Goal: Check status: Check status

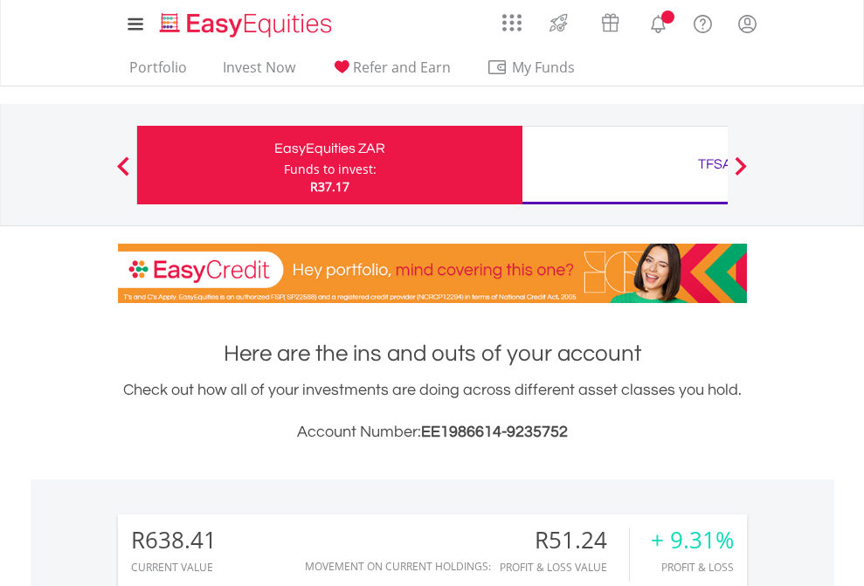
scroll to position [168, 274]
click at [284, 165] on div "Funds to invest:" at bounding box center [330, 169] width 93 height 17
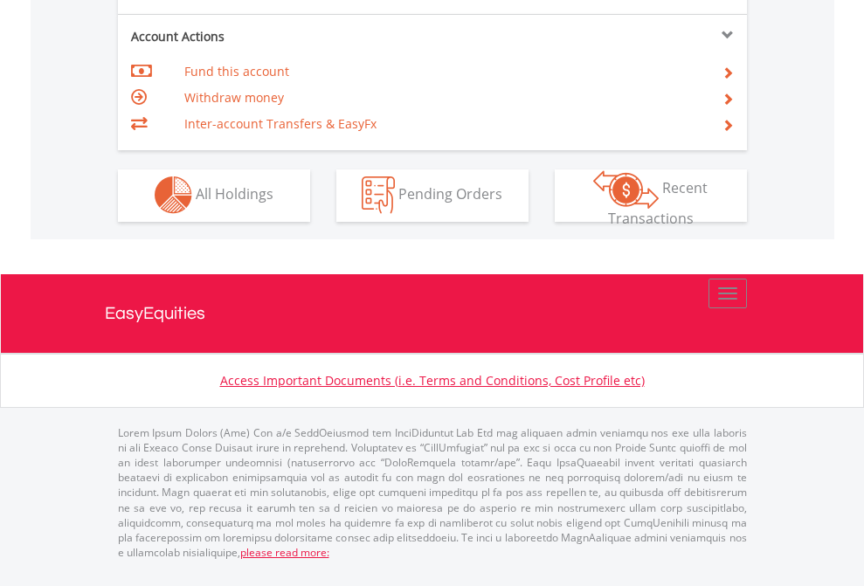
scroll to position [1633, 0]
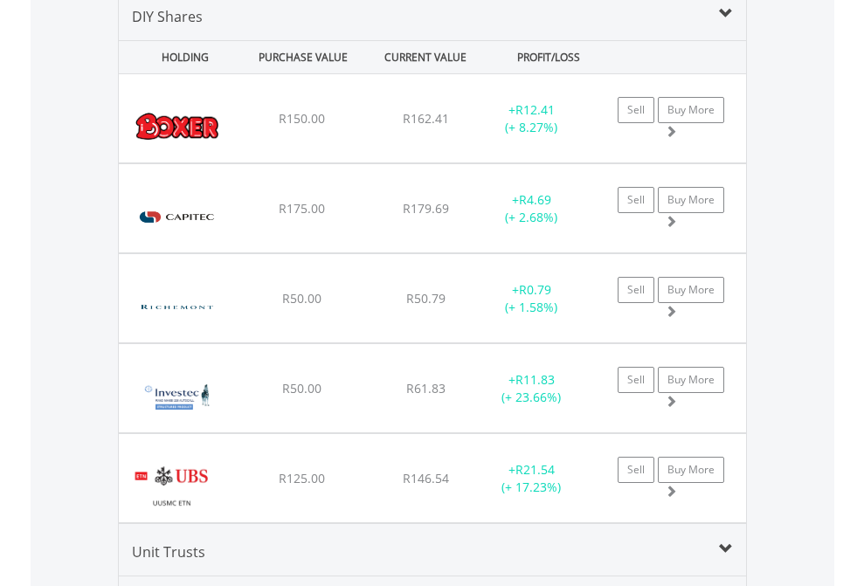
scroll to position [1688, 0]
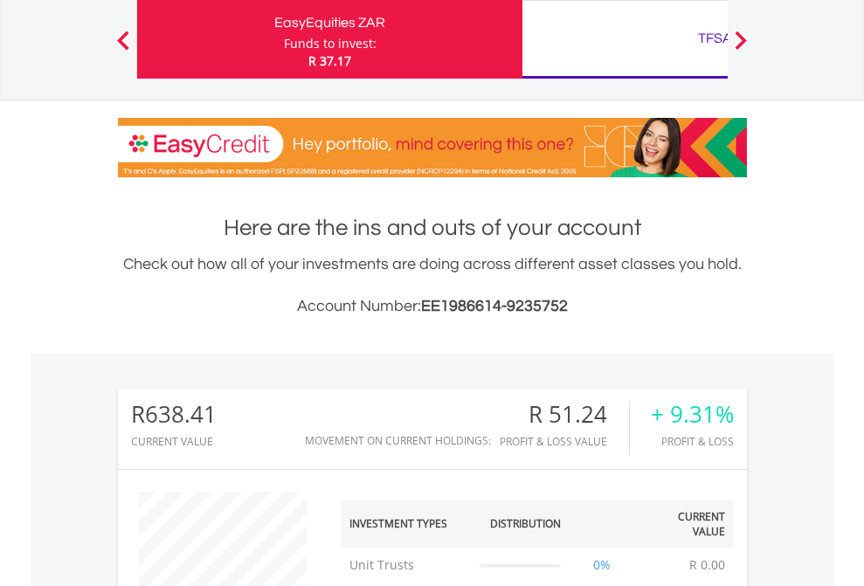
scroll to position [168, 274]
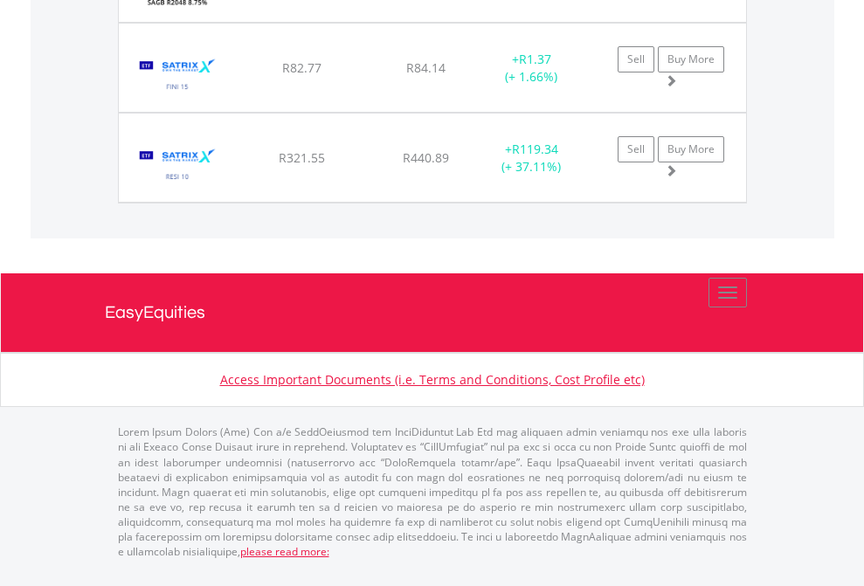
scroll to position [126, 0]
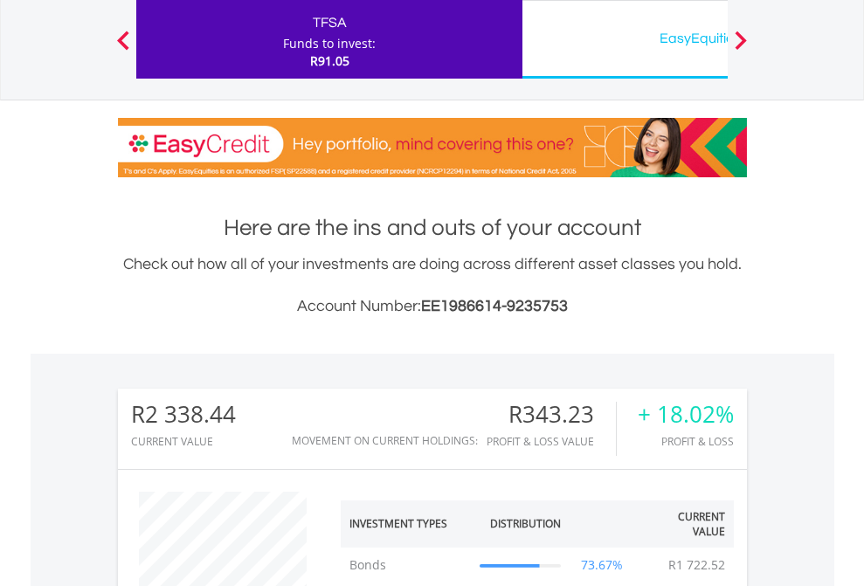
click at [625, 39] on div "EasyEquities USD" at bounding box center [715, 38] width 364 height 24
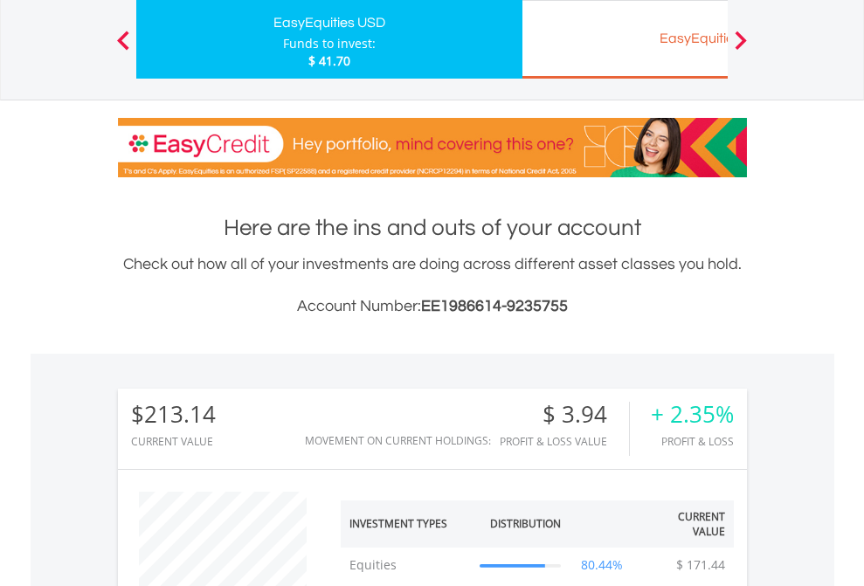
scroll to position [168, 274]
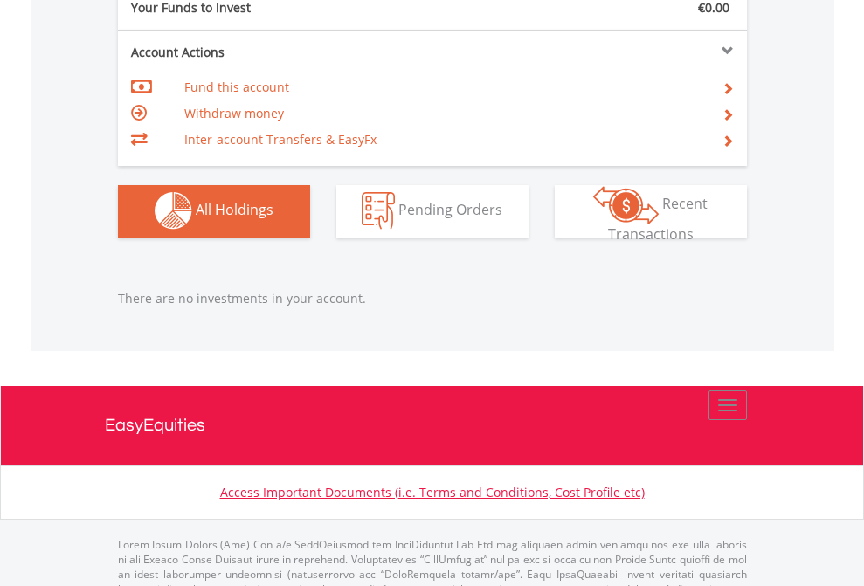
scroll to position [1730, 0]
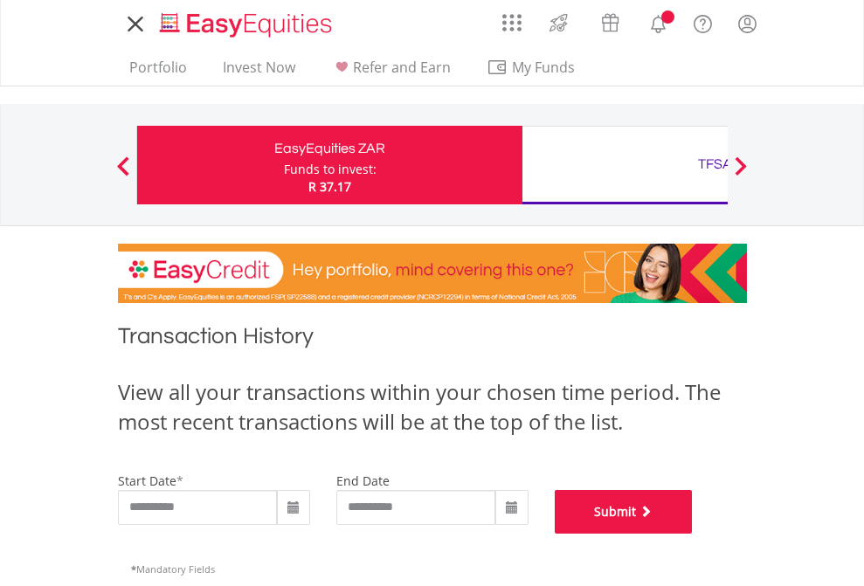
click at [693, 534] on button "Submit" at bounding box center [624, 512] width 138 height 44
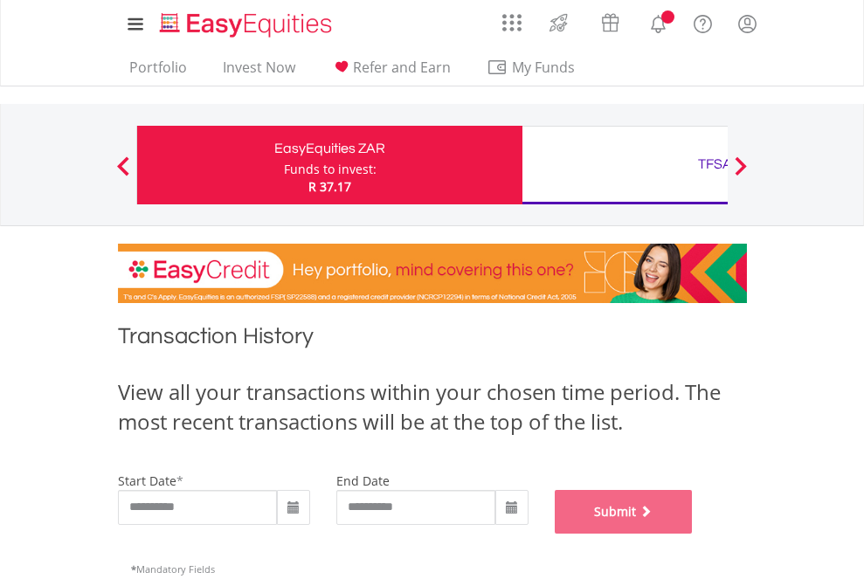
scroll to position [708, 0]
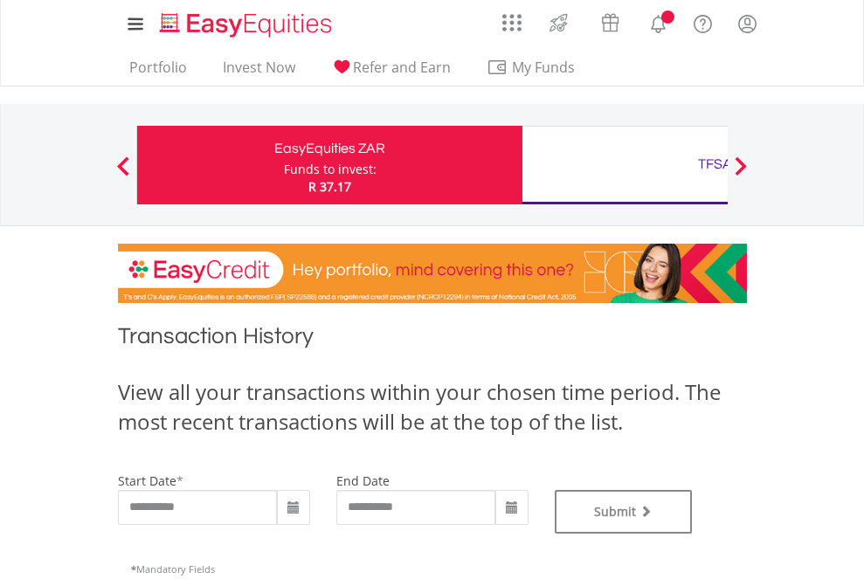
click at [625, 165] on div "TFSA" at bounding box center [715, 164] width 364 height 24
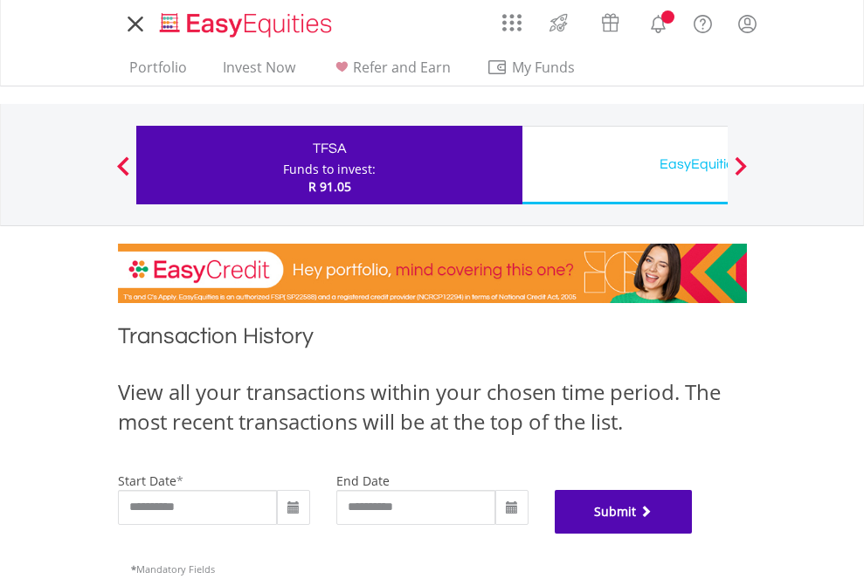
click at [693, 534] on button "Submit" at bounding box center [624, 512] width 138 height 44
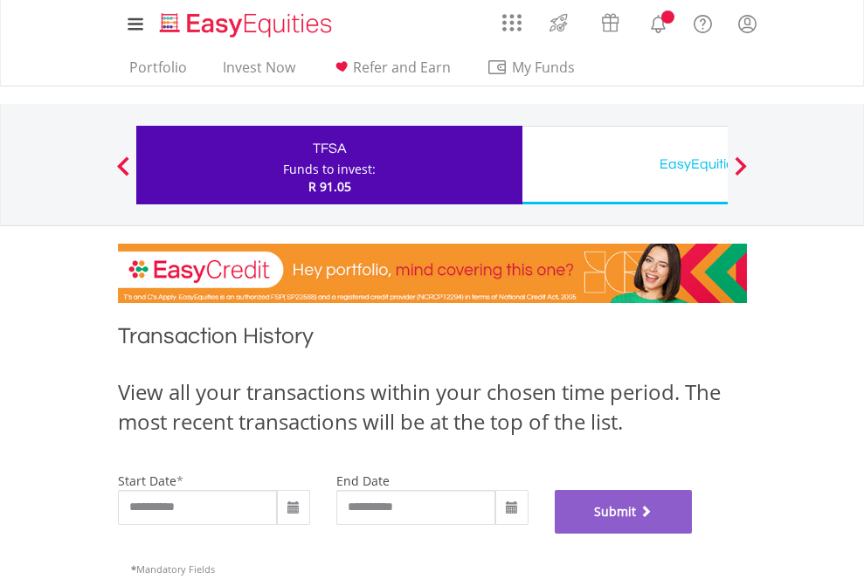
scroll to position [708, 0]
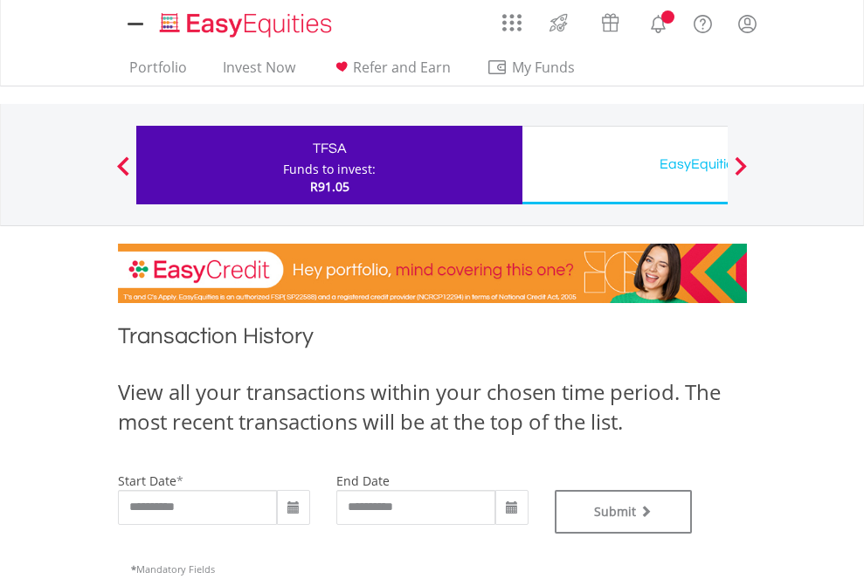
click at [625, 165] on div "EasyEquities USD" at bounding box center [715, 164] width 364 height 24
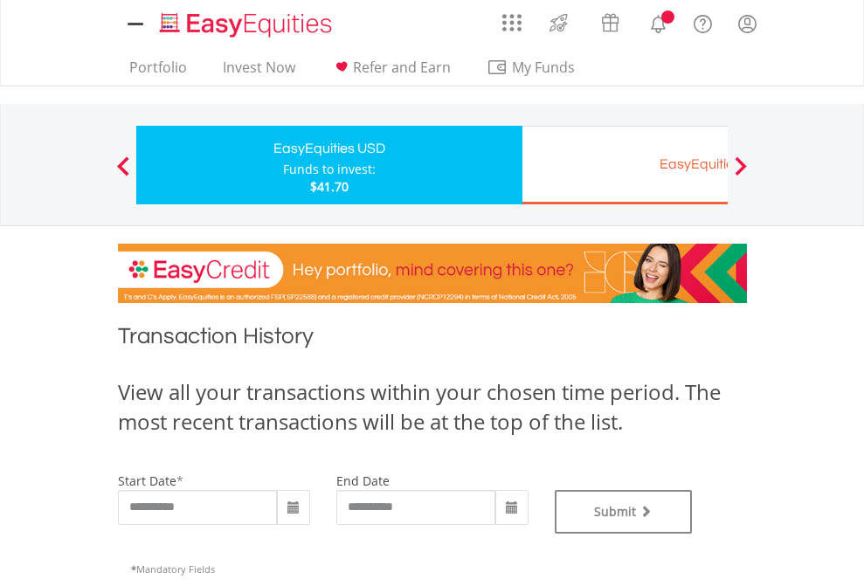
type input "**********"
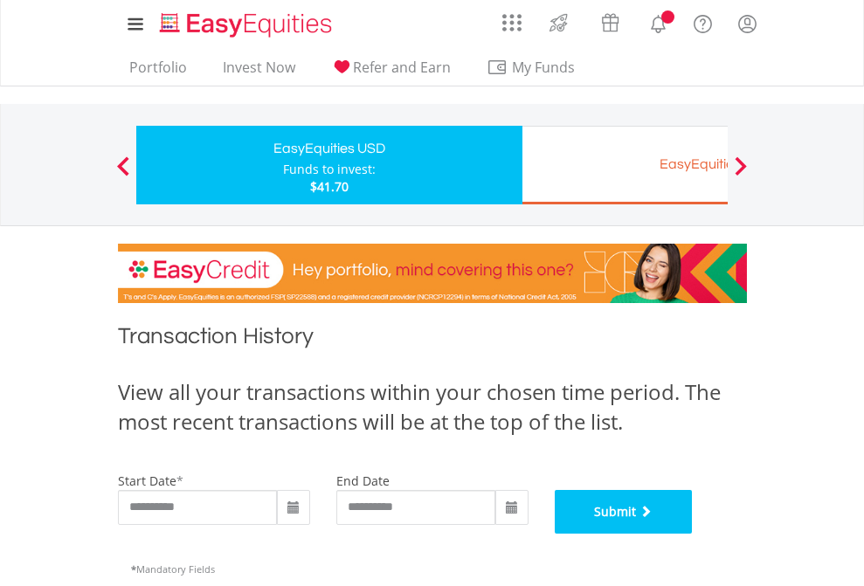
click at [693, 534] on button "Submit" at bounding box center [624, 512] width 138 height 44
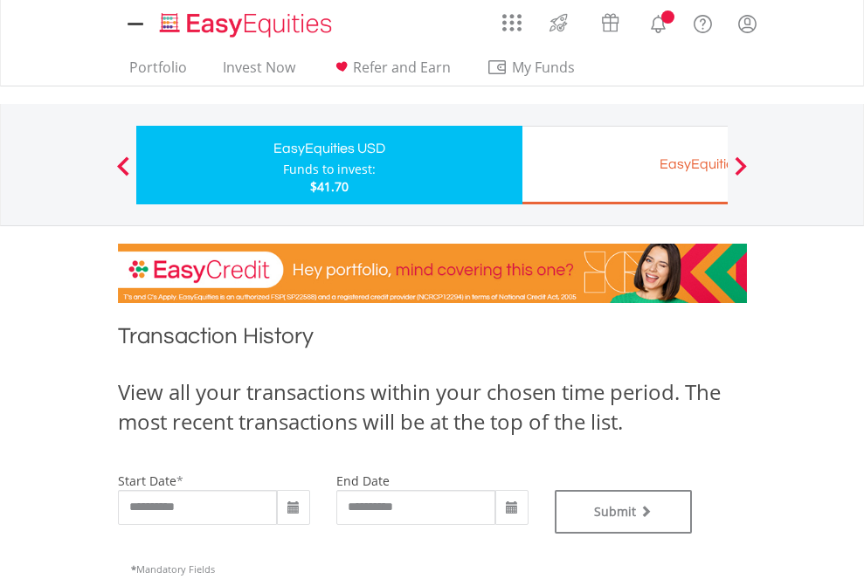
click at [625, 165] on div "EasyEquities EUR" at bounding box center [715, 164] width 364 height 24
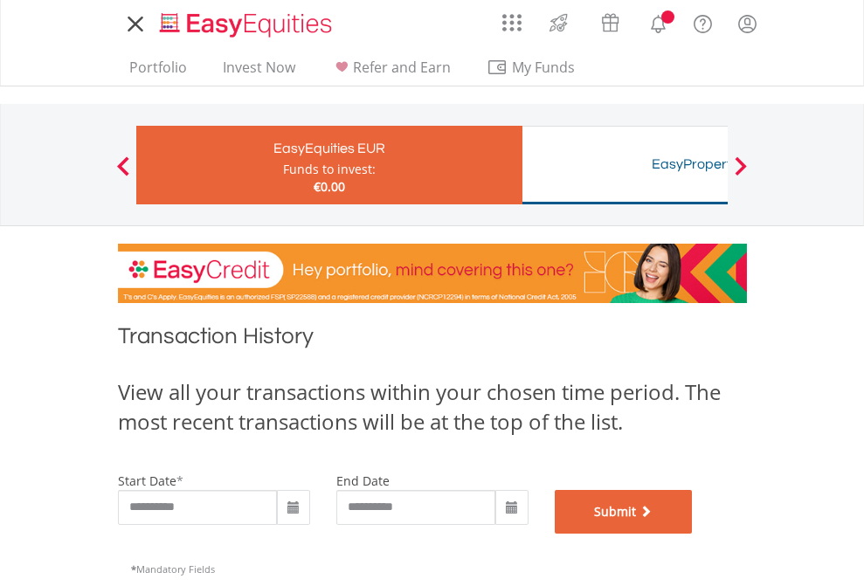
click at [693, 534] on button "Submit" at bounding box center [624, 512] width 138 height 44
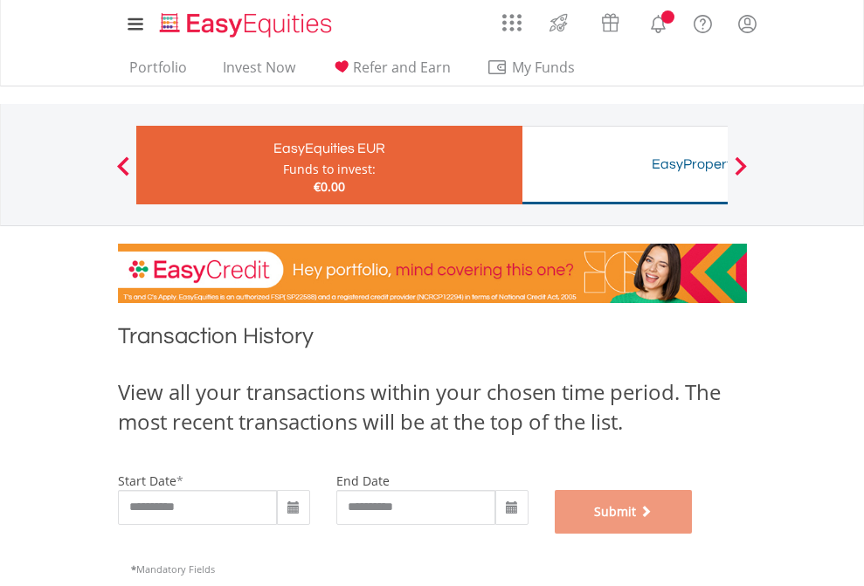
scroll to position [708, 0]
